Goal: Task Accomplishment & Management: Use online tool/utility

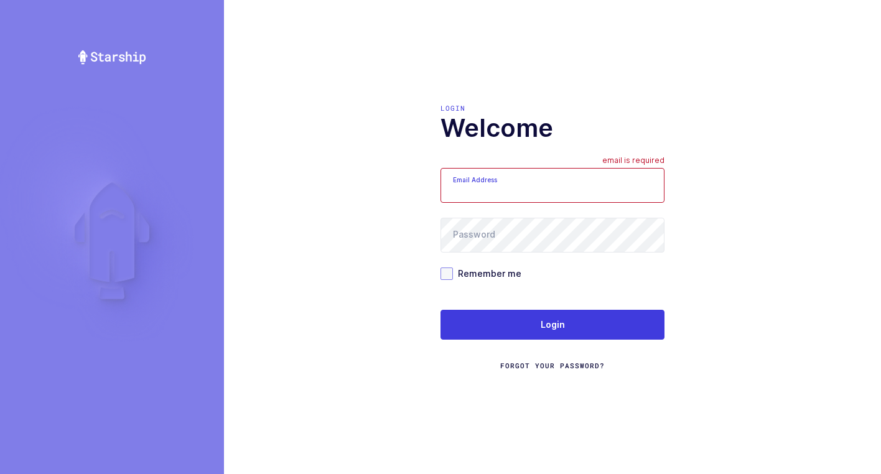
type input "[EMAIL_ADDRESS][DOMAIN_NAME]"
click at [447, 275] on span at bounding box center [446, 273] width 12 height 12
click at [453, 267] on input "Remember me" at bounding box center [453, 267] width 0 height 0
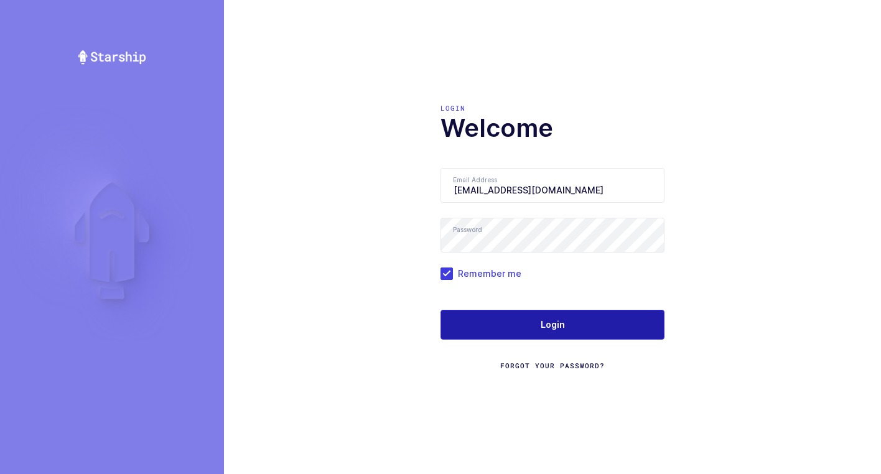
click at [480, 325] on button "Login" at bounding box center [552, 325] width 224 height 30
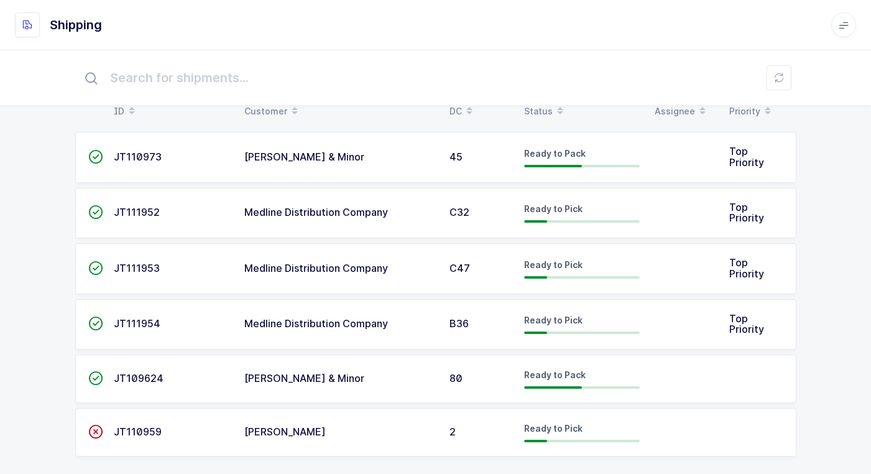
scroll to position [35, 0]
